Goal: Information Seeking & Learning: Learn about a topic

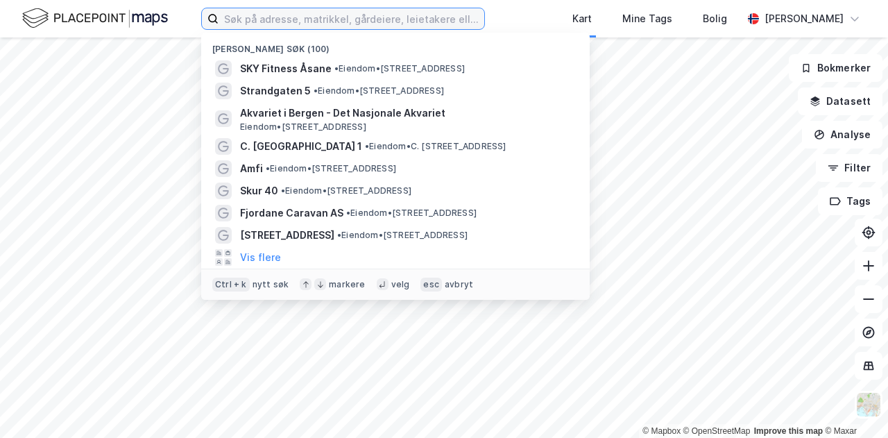
click at [337, 24] on input at bounding box center [352, 18] width 266 height 21
click at [337, 24] on input "v" at bounding box center [343, 18] width 249 height 21
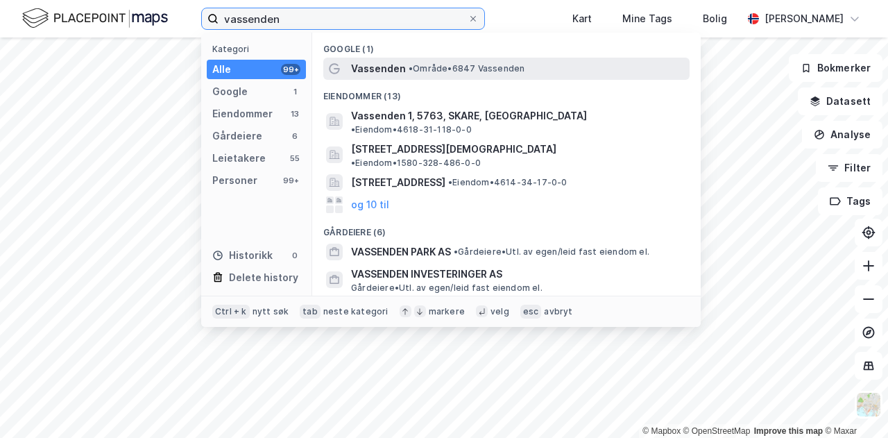
type input "vassenden"
click at [409, 70] on span "•" at bounding box center [411, 68] width 4 height 10
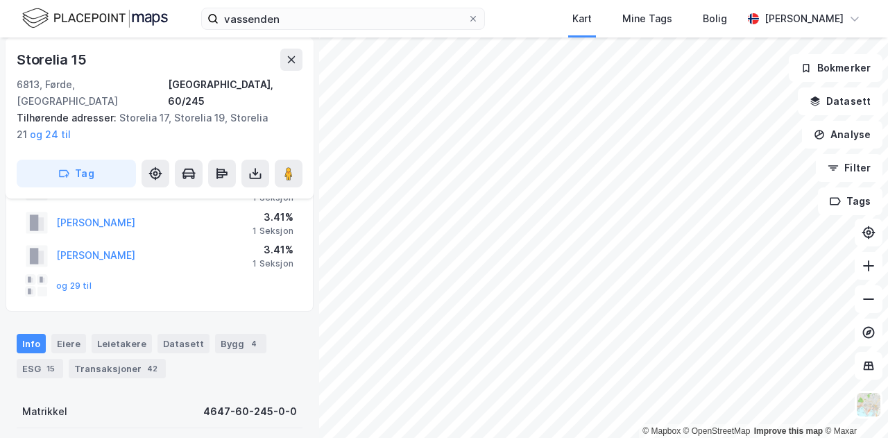
scroll to position [66, 0]
click at [95, 333] on div "Leietakere" at bounding box center [122, 342] width 60 height 19
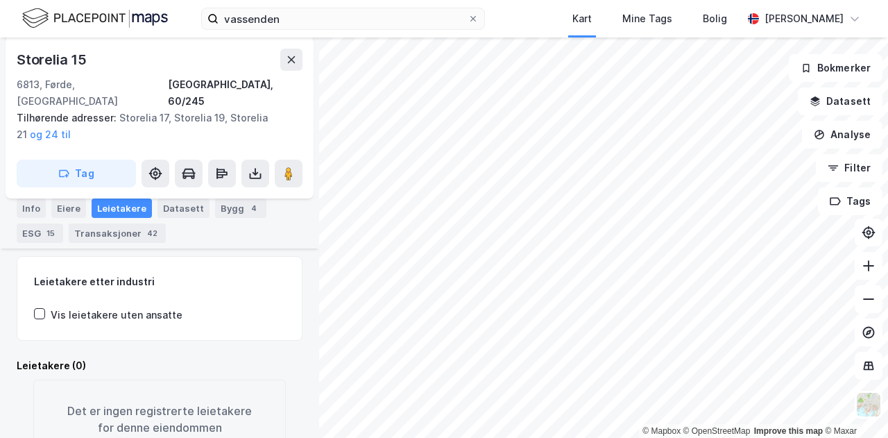
scroll to position [208, 0]
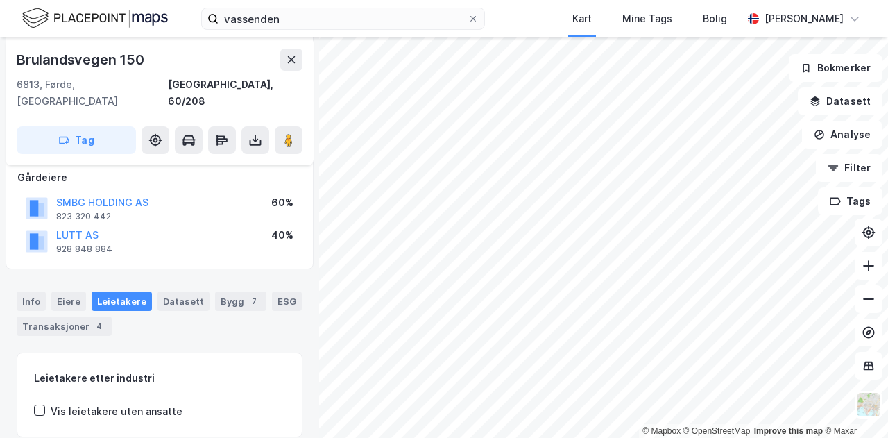
scroll to position [142, 0]
